Goal: Task Accomplishment & Management: Manage account settings

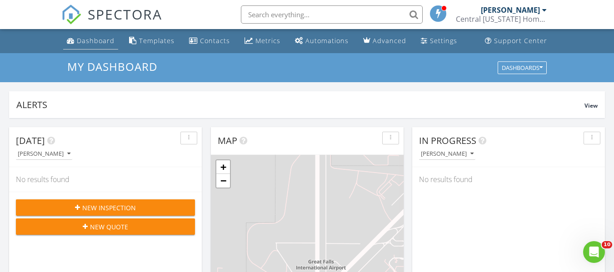
click at [94, 41] on div "Dashboard" at bounding box center [96, 40] width 38 height 9
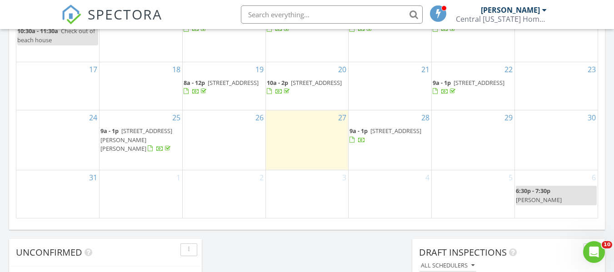
scroll to position [619, 0]
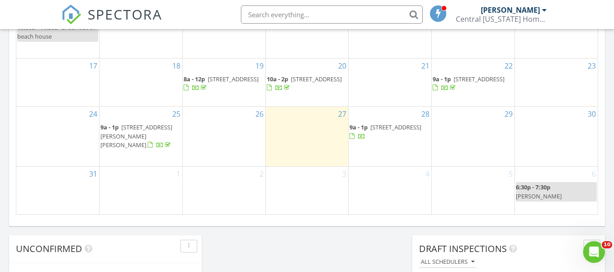
click at [478, 140] on div "29" at bounding box center [473, 137] width 83 height 60
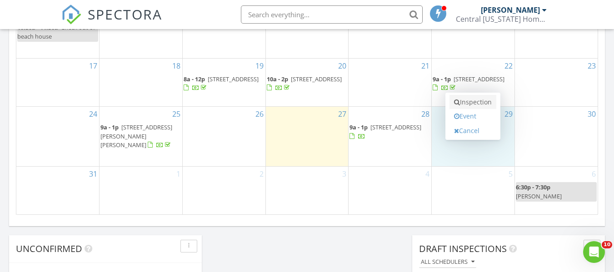
click at [466, 105] on link "Inspection" at bounding box center [473, 102] width 47 height 15
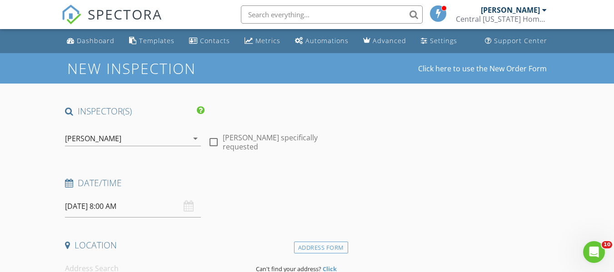
click at [135, 209] on input "[DATE] 8:00 AM" at bounding box center [133, 206] width 136 height 22
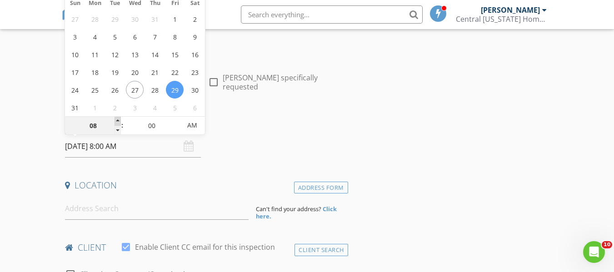
scroll to position [93, 0]
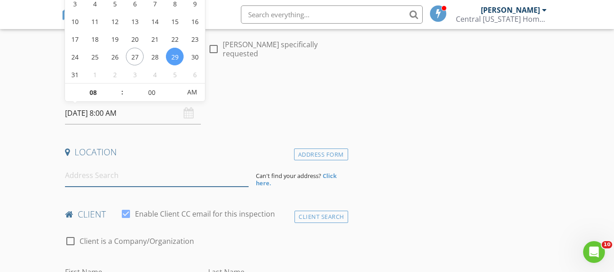
click at [111, 180] on input at bounding box center [157, 176] width 184 height 22
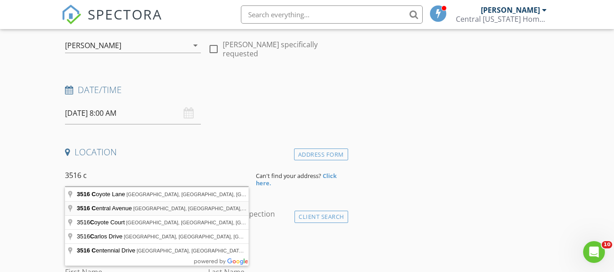
type input "3516 Central Avenue, Great Falls, MT, USA"
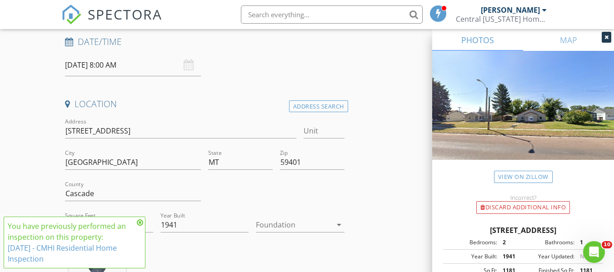
scroll to position [142, 0]
click at [138, 224] on icon at bounding box center [140, 222] width 6 height 7
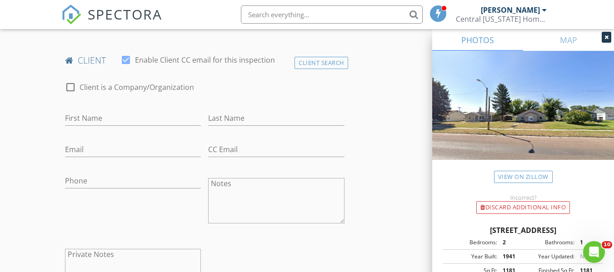
scroll to position [423, 0]
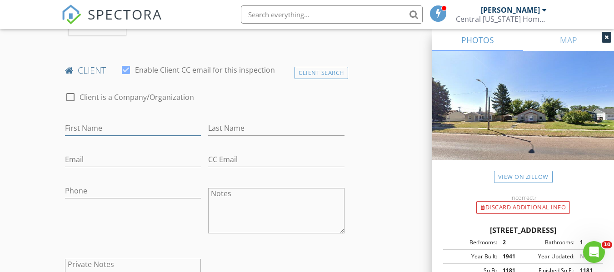
click at [98, 135] on input "First Name" at bounding box center [133, 128] width 136 height 15
type input "[PERSON_NAME]"
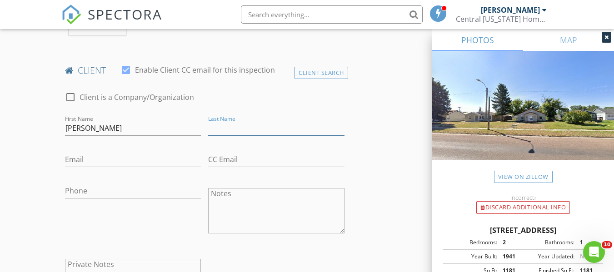
click at [235, 136] on input "Last Name" at bounding box center [276, 128] width 136 height 15
type input "Ards"
click at [111, 167] on input "Email" at bounding box center [133, 159] width 136 height 15
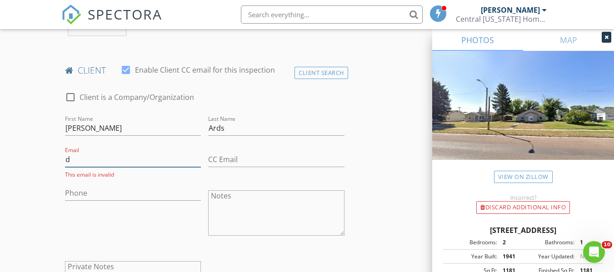
type input "[EMAIL_ADDRESS][DOMAIN_NAME]"
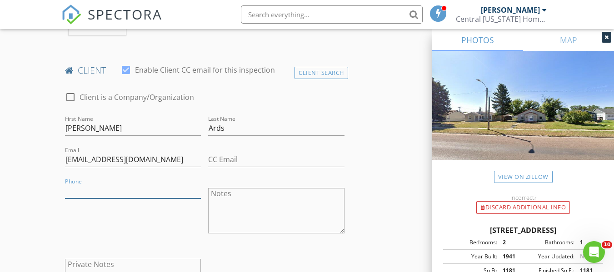
click at [122, 199] on input "Phone" at bounding box center [133, 191] width 136 height 15
type input "[PHONE_NUMBER]"
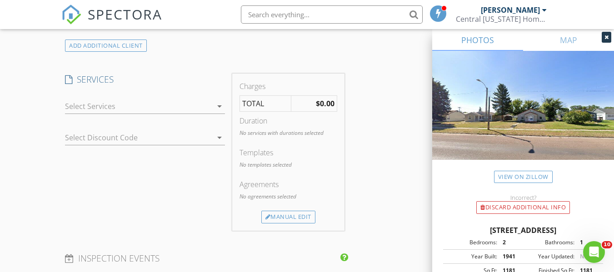
scroll to position [702, 0]
click at [218, 111] on icon "arrow_drop_down" at bounding box center [219, 105] width 11 height 11
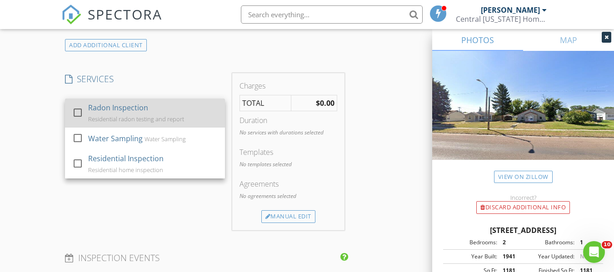
click at [79, 120] on div at bounding box center [77, 112] width 15 height 15
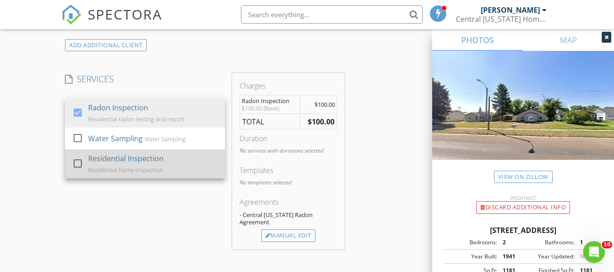
click at [75, 171] on div at bounding box center [77, 163] width 15 height 15
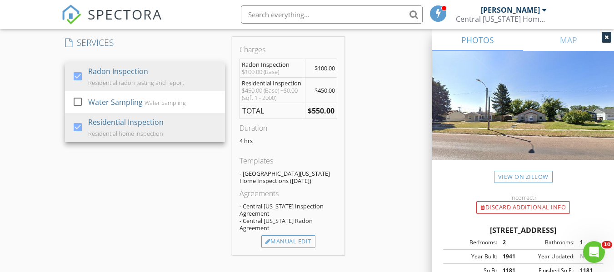
scroll to position [738, 0]
click at [295, 248] on div "Manual Edit" at bounding box center [288, 242] width 54 height 13
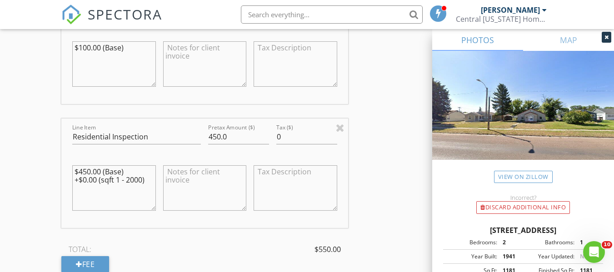
scroll to position [902, 0]
click at [221, 144] on input "450.0" at bounding box center [238, 136] width 61 height 15
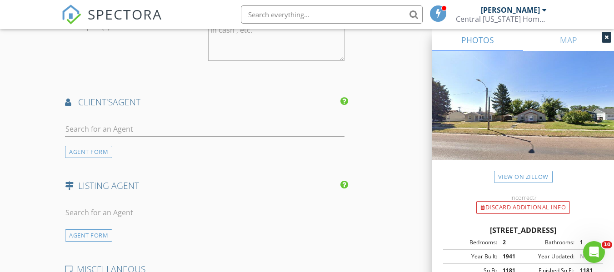
scroll to position [1293, 0]
type input "475.0"
click at [117, 130] on input "text" at bounding box center [204, 128] width 279 height 15
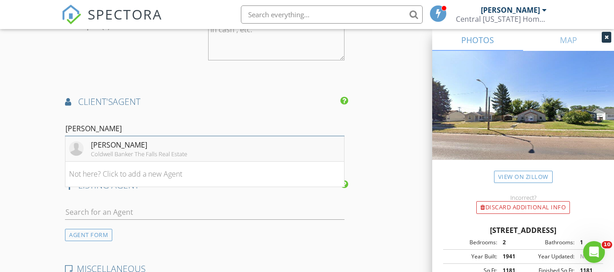
type input "lisa"
click at [119, 149] on div "Lisa Meador Tomlin" at bounding box center [139, 145] width 96 height 11
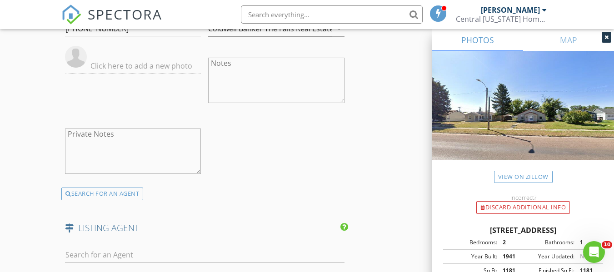
scroll to position [1563, 0]
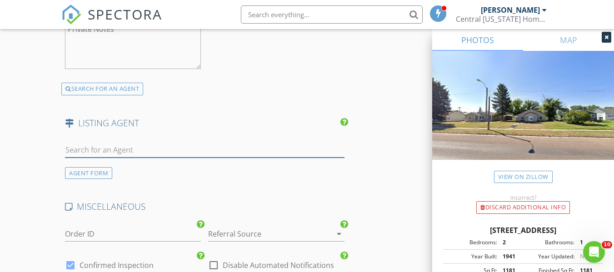
click at [97, 158] on input "text" at bounding box center [204, 150] width 279 height 15
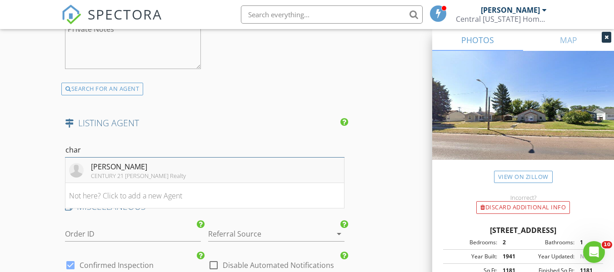
type input "char"
click at [107, 172] on div "Charlie Houseman Weber" at bounding box center [138, 166] width 95 height 11
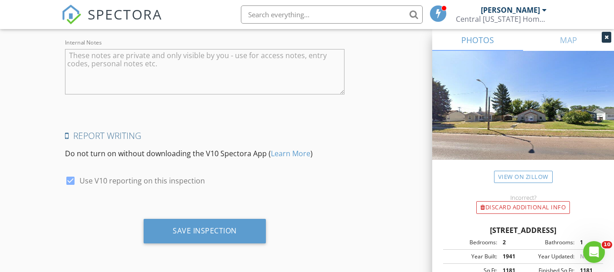
scroll to position [2022, 0]
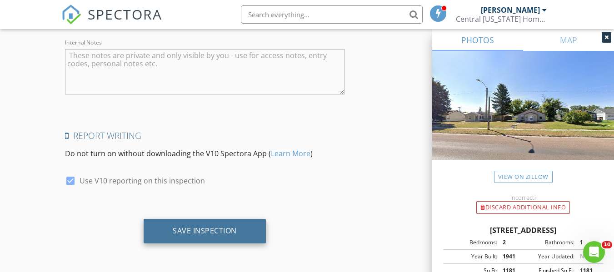
click at [164, 232] on div "Save Inspection" at bounding box center [205, 231] width 122 height 25
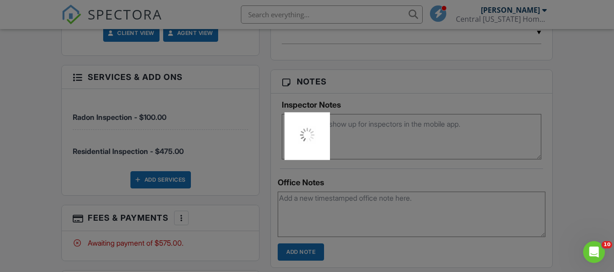
scroll to position [558, 0]
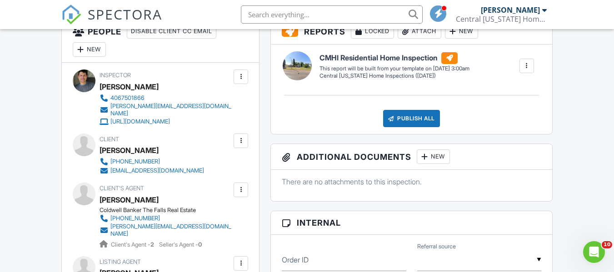
click at [598, 247] on div "Open Intercom Messenger" at bounding box center [594, 252] width 30 height 30
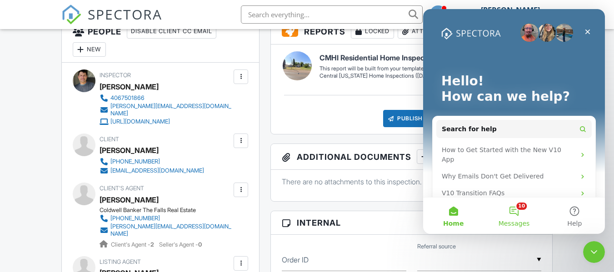
click at [521, 204] on button "10 Messages" at bounding box center [514, 216] width 60 height 36
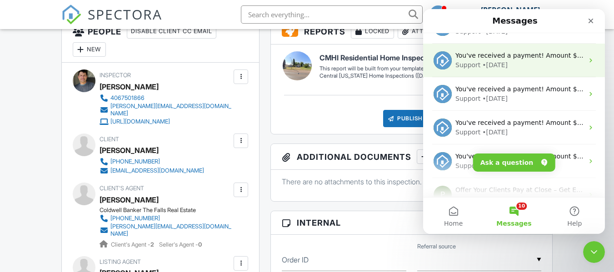
scroll to position [75, 0]
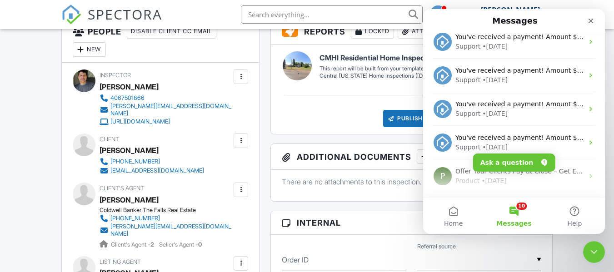
click at [601, 246] on div "Close Intercom Messenger" at bounding box center [593, 251] width 22 height 22
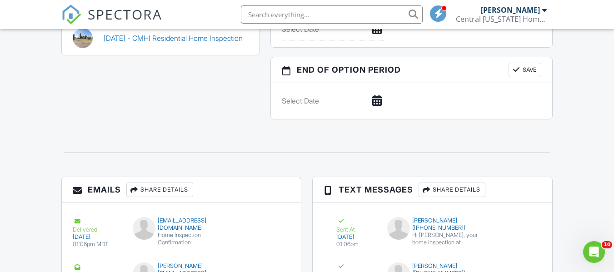
scroll to position [945, 0]
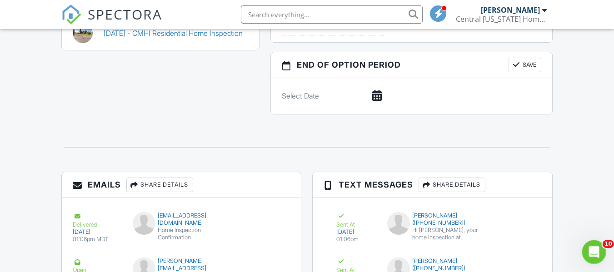
click at [595, 244] on div "Open Intercom Messenger" at bounding box center [593, 251] width 30 height 30
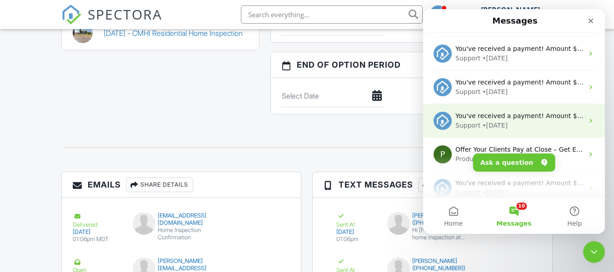
scroll to position [96, 0]
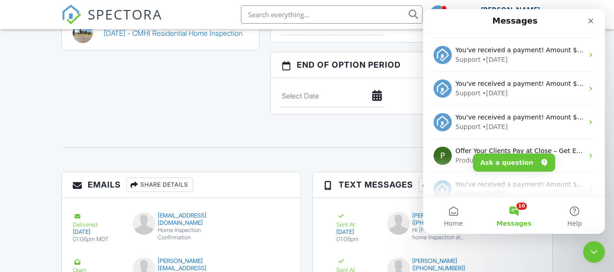
click at [520, 210] on button "10 Messages" at bounding box center [514, 216] width 60 height 36
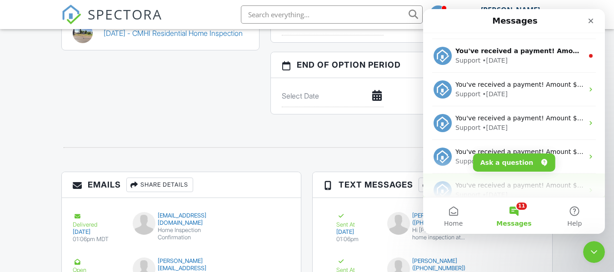
scroll to position [0, 0]
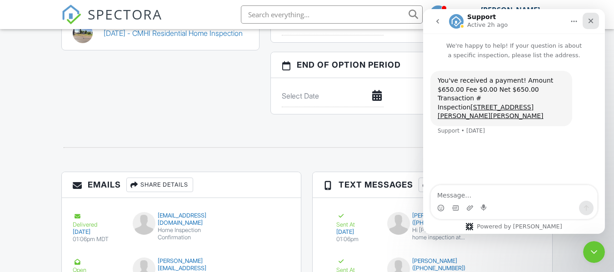
click at [591, 18] on icon "Close" at bounding box center [590, 20] width 7 height 7
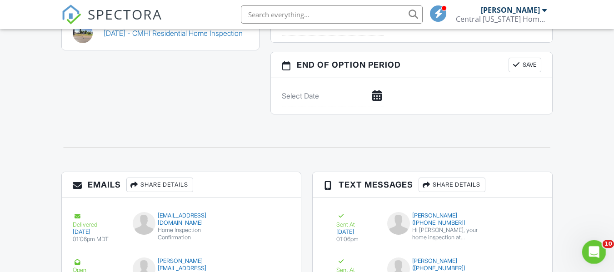
click at [585, 244] on div "Open Intercom Messenger" at bounding box center [593, 251] width 30 height 30
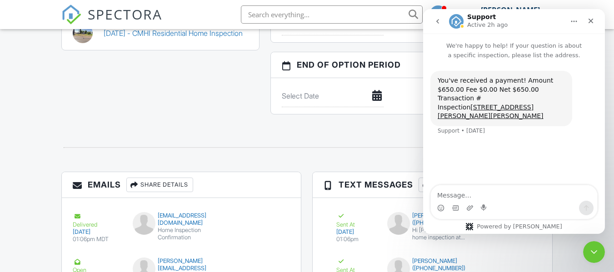
click at [439, 21] on icon "go back" at bounding box center [437, 21] width 7 height 7
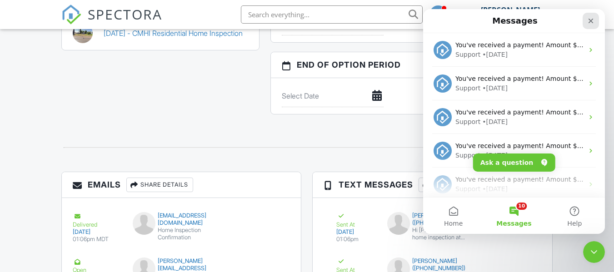
click at [591, 23] on icon "Close" at bounding box center [590, 20] width 7 height 7
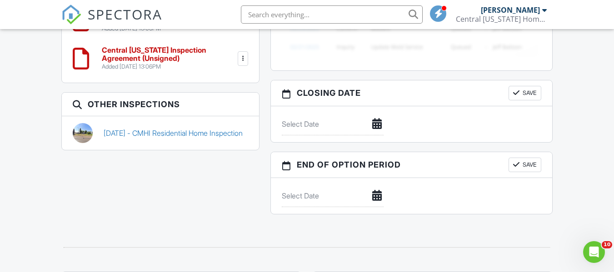
scroll to position [844, 0]
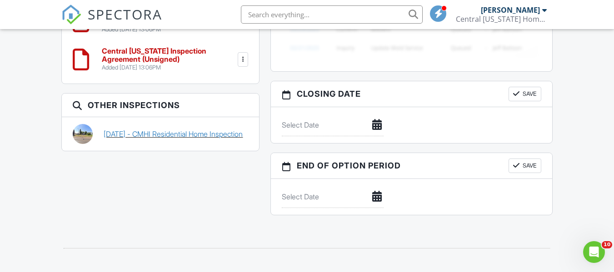
click at [128, 129] on link "08/26/2025 - CMHI Residential Home Inspection" at bounding box center [173, 134] width 139 height 10
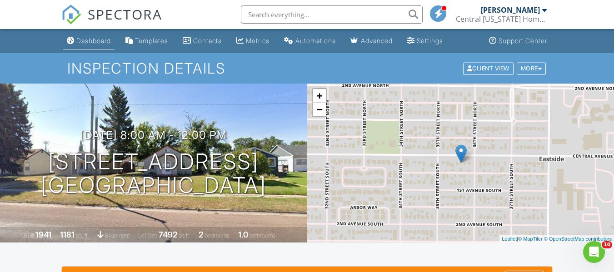
click at [109, 36] on link "Dashboard" at bounding box center [88, 41] width 51 height 17
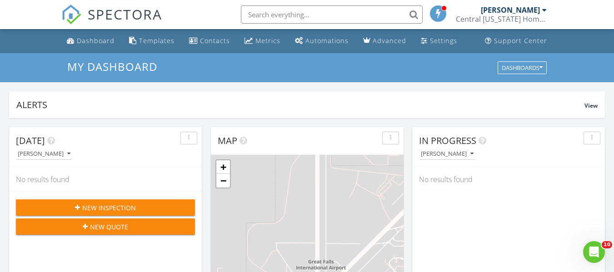
scroll to position [0, 0]
click at [91, 42] on div "Dashboard" at bounding box center [96, 40] width 38 height 9
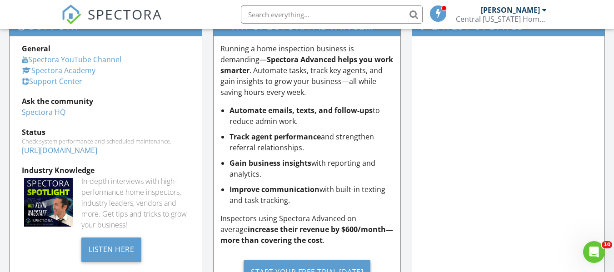
scroll to position [1007, 0]
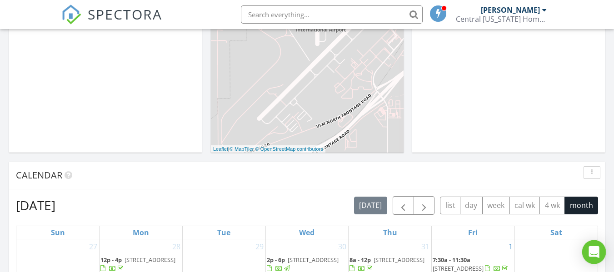
scroll to position [239, 0]
click at [593, 257] on div "Open Intercom Messenger" at bounding box center [594, 252] width 24 height 24
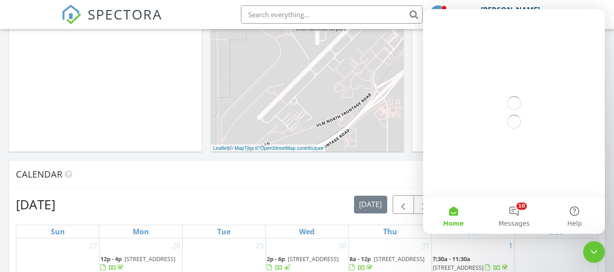
scroll to position [0, 0]
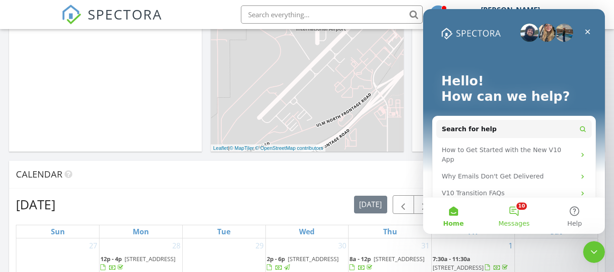
click at [518, 210] on button "10 Messages" at bounding box center [514, 216] width 60 height 36
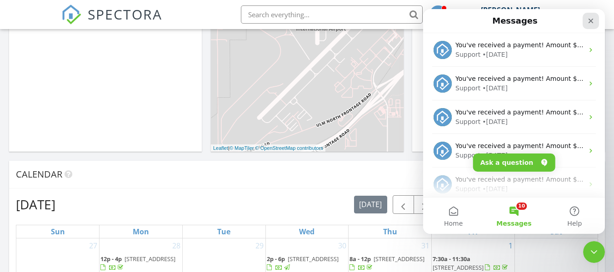
click at [589, 18] on icon "Close" at bounding box center [590, 20] width 7 height 7
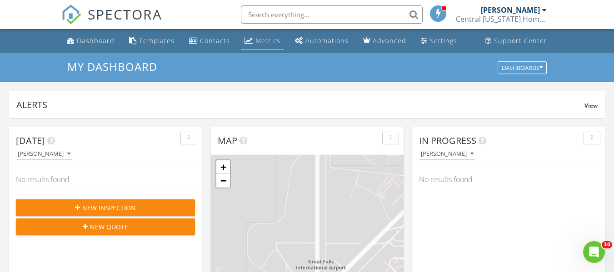
click at [262, 42] on div "Metrics" at bounding box center [267, 40] width 25 height 9
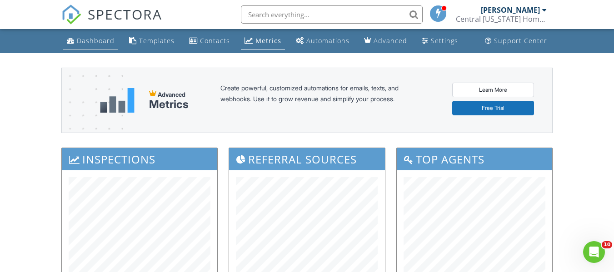
click at [109, 40] on div "Dashboard" at bounding box center [96, 40] width 38 height 9
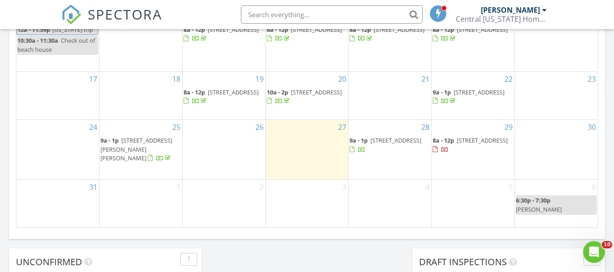
scroll to position [606, 0]
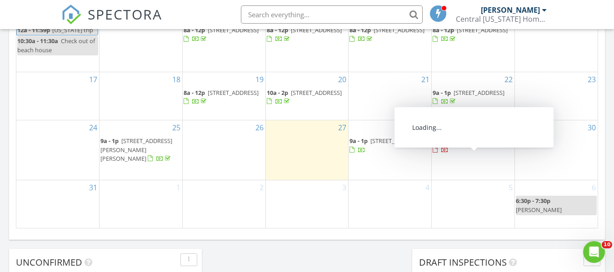
click at [481, 154] on span "[STREET_ADDRESS]" at bounding box center [470, 145] width 75 height 17
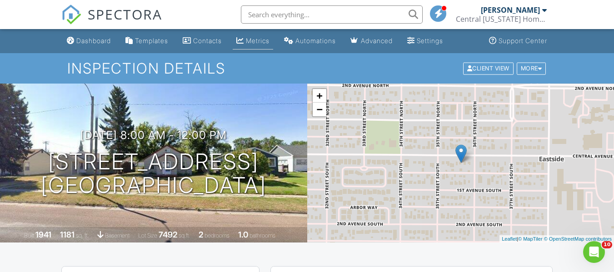
click at [256, 43] on div "Metrics" at bounding box center [258, 41] width 24 height 8
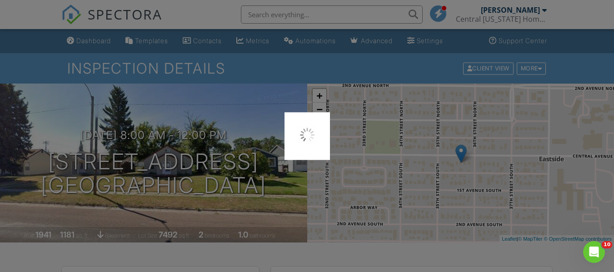
scroll to position [145, 0]
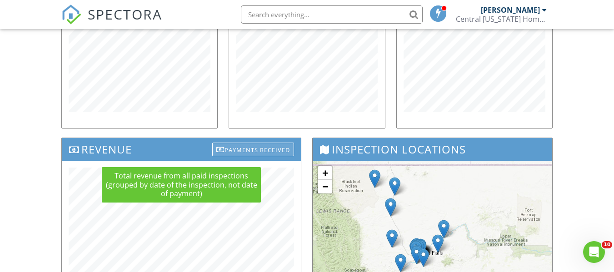
click at [241, 146] on div "Payments Received" at bounding box center [253, 150] width 82 height 14
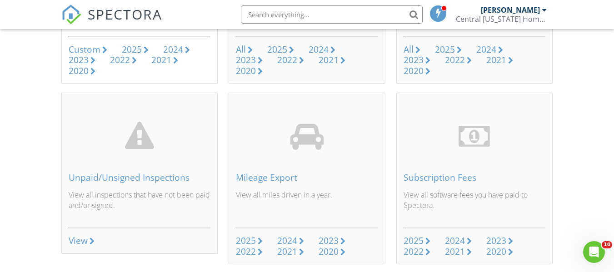
scroll to position [211, 0]
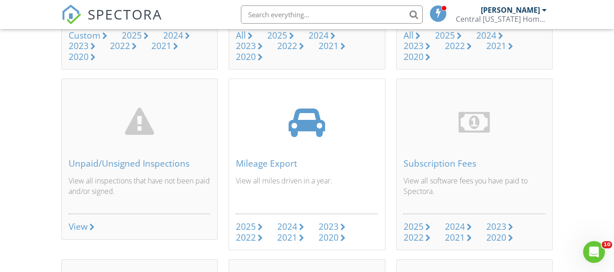
click at [255, 225] on div "2025" at bounding box center [246, 226] width 20 height 12
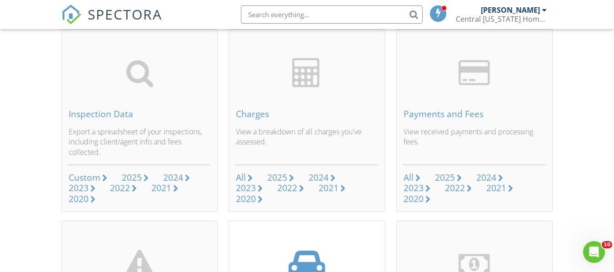
scroll to position [93, 0]
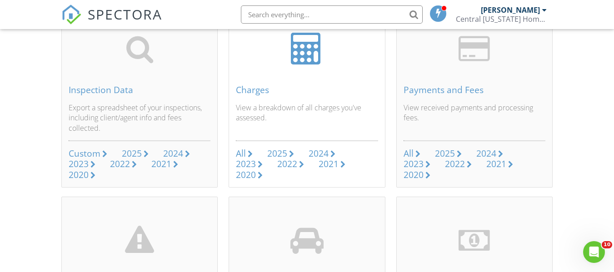
click at [289, 152] on link "2025" at bounding box center [280, 154] width 27 height 10
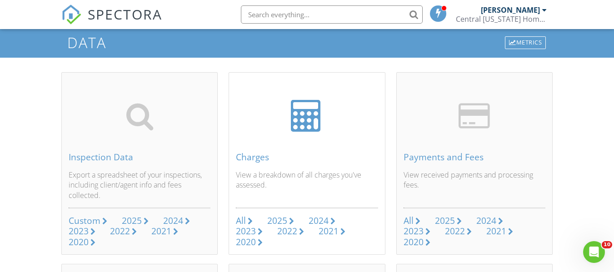
scroll to position [124, 0]
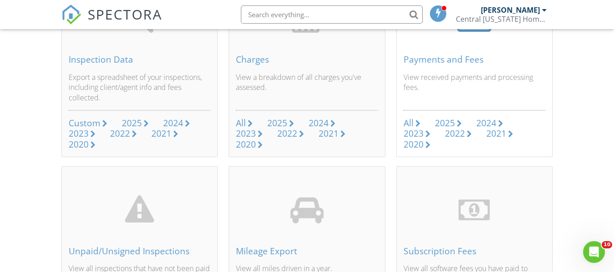
click at [445, 118] on div "2025" at bounding box center [445, 123] width 20 height 12
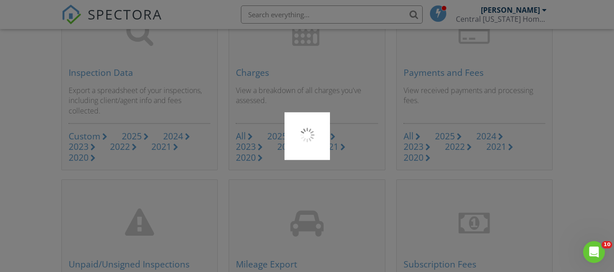
scroll to position [86, 0]
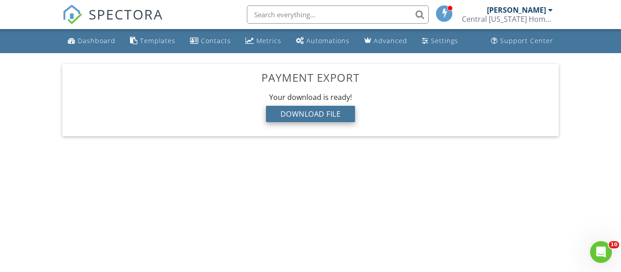
click at [266, 115] on div "Download File" at bounding box center [311, 114] width 90 height 16
